Goal: Navigation & Orientation: Find specific page/section

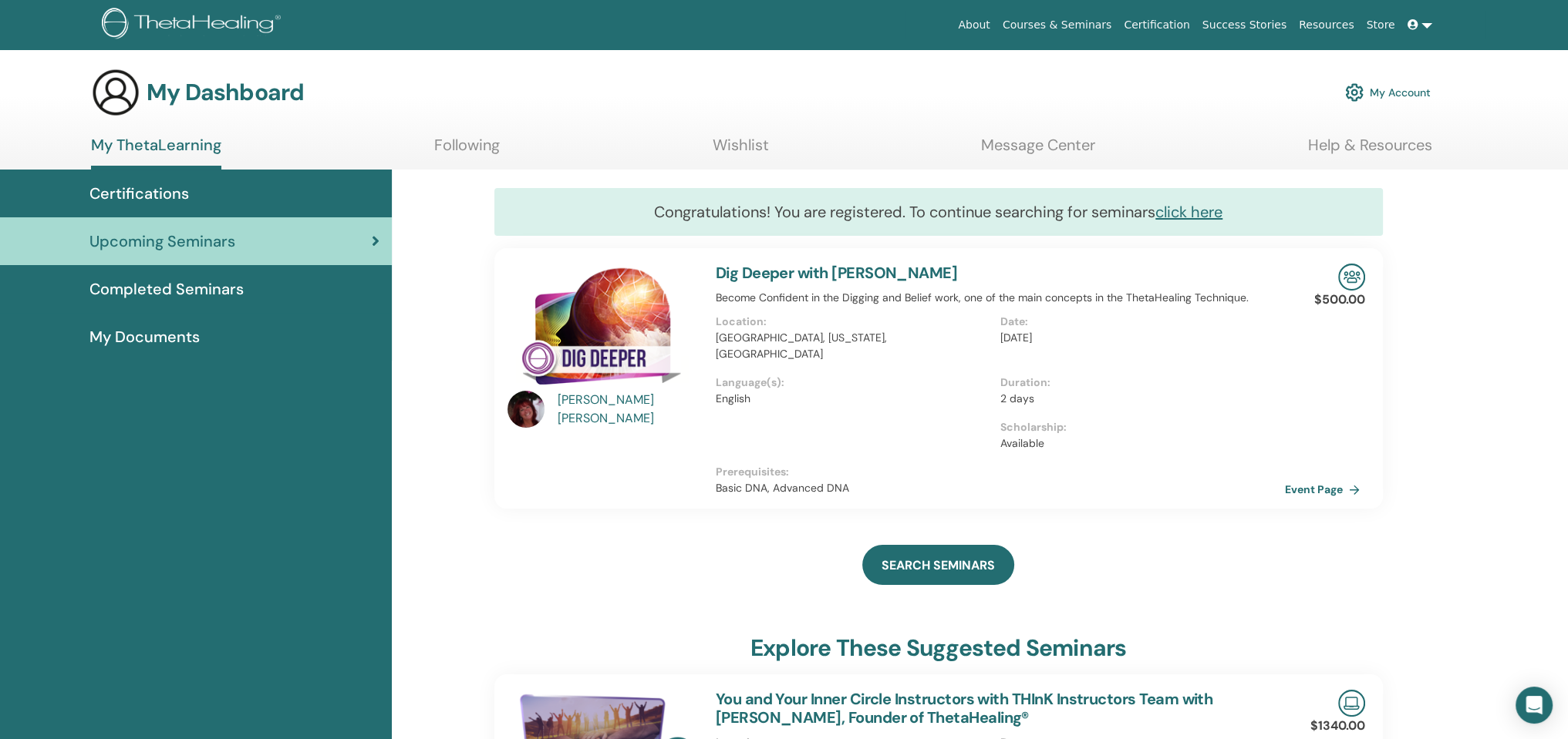
click at [1400, 98] on link "My Account" at bounding box center [1388, 92] width 86 height 34
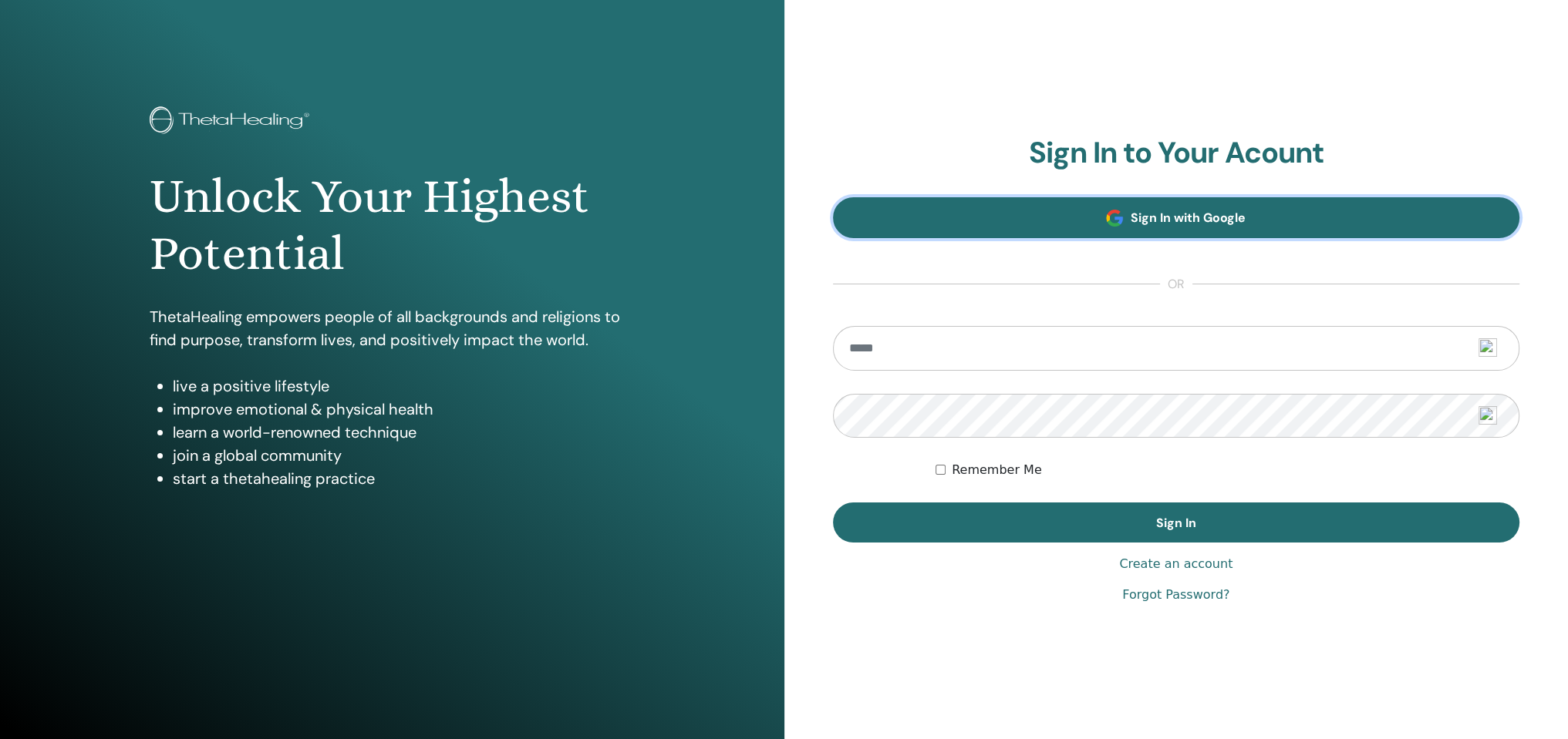
click at [1083, 210] on link "Sign In with Google" at bounding box center [1176, 217] width 687 height 41
